Goal: Task Accomplishment & Management: Manage account settings

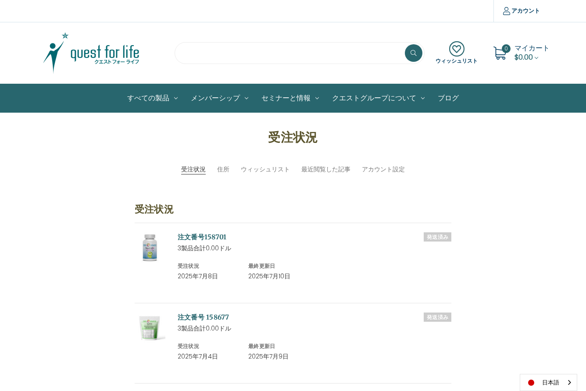
click at [234, 55] on input "search" at bounding box center [300, 53] width 250 height 22
type input "****"
click at [405, 44] on button at bounding box center [414, 53] width 18 height 18
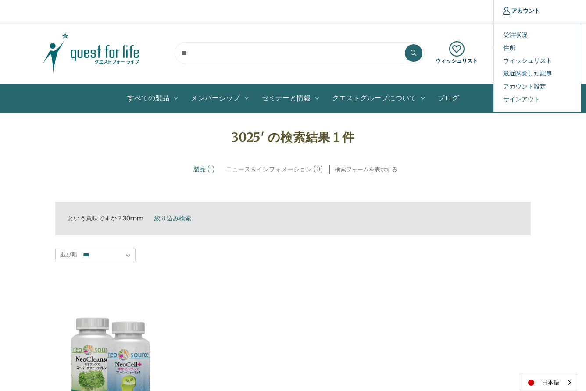
click at [517, 98] on link "サインアウト" at bounding box center [537, 99] width 87 height 13
